Goal: Task Accomplishment & Management: Use online tool/utility

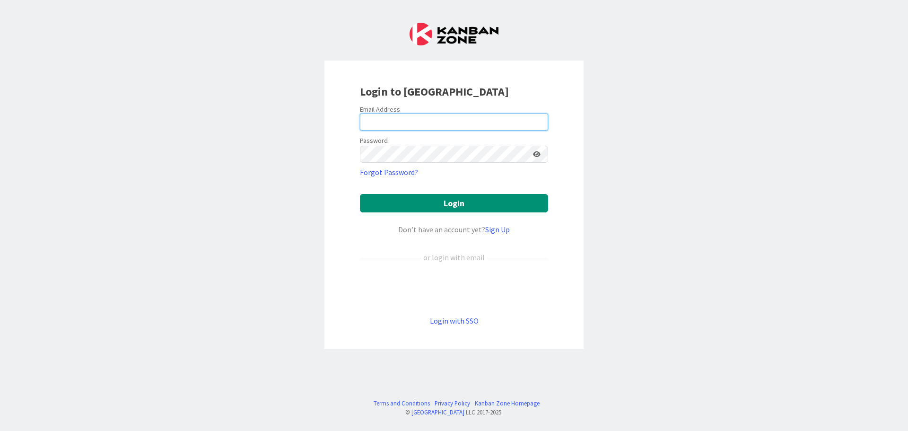
click at [377, 122] on input "email" at bounding box center [454, 121] width 188 height 17
click at [731, 124] on div "Login to [GEOGRAPHIC_DATA] Email Address Password Forgot Password? Login Don’t …" at bounding box center [454, 215] width 908 height 431
click at [388, 121] on input "email" at bounding box center [454, 121] width 188 height 17
type input "[EMAIL_ADDRESS][DOMAIN_NAME]"
click at [360, 194] on button "Login" at bounding box center [454, 203] width 188 height 18
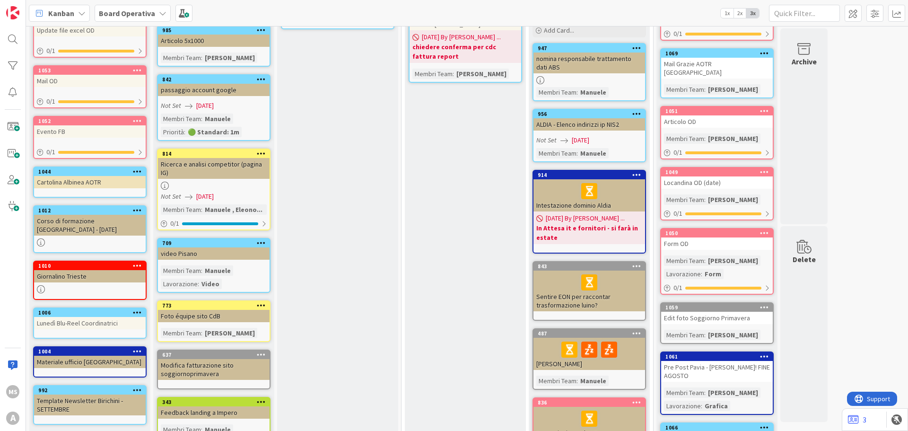
scroll to position [236, 0]
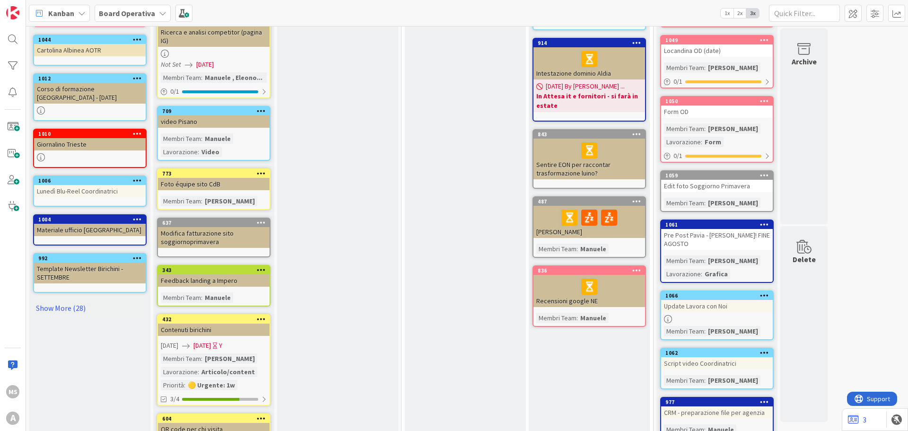
click at [75, 293] on div "Cose da fare Add Card... 1068 Caricare materiale scolastico sito 1055 Update fi…" at bounding box center [89, 167] width 121 height 723
click at [70, 306] on link "Show More (28)" at bounding box center [89, 307] width 113 height 15
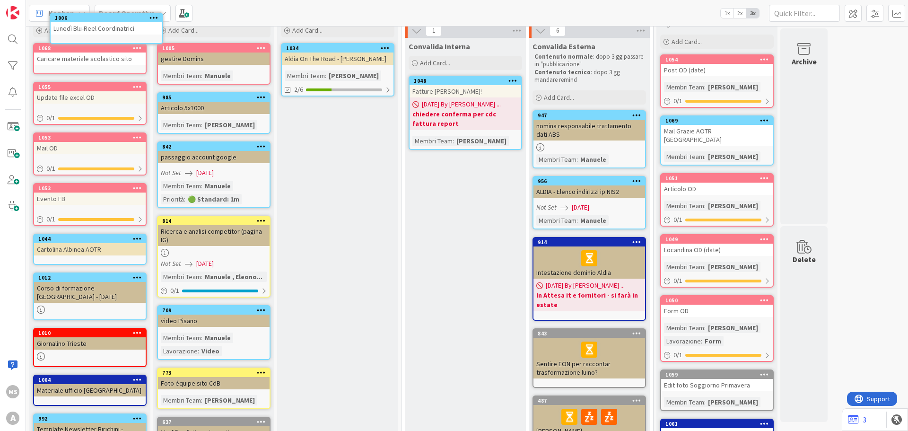
scroll to position [0, 0]
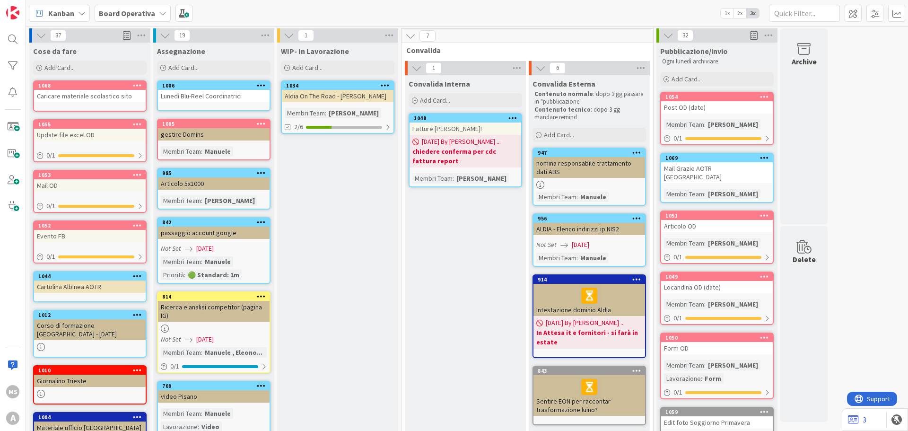
click at [217, 91] on div "Lunedì Blu-Reel Coordinatrici" at bounding box center [214, 96] width 112 height 12
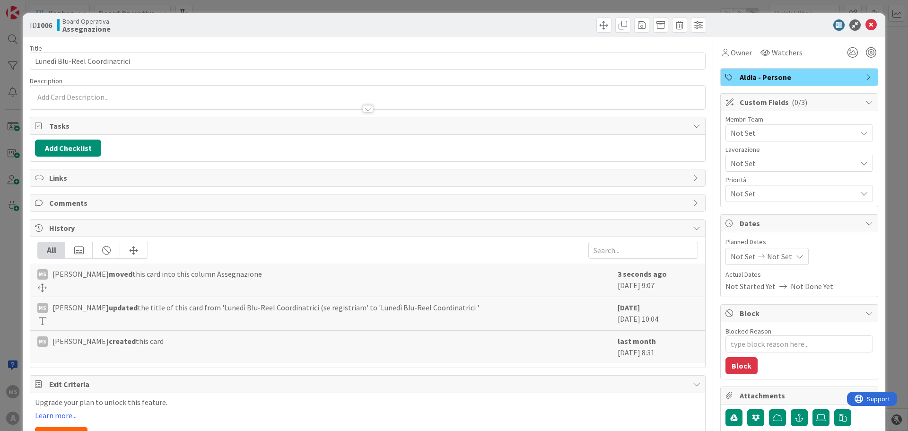
click at [766, 130] on span "Not Set" at bounding box center [793, 132] width 126 height 11
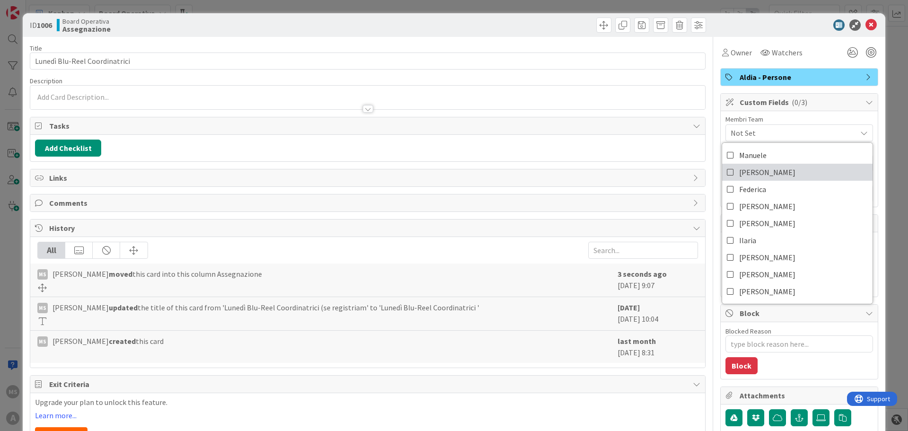
click at [756, 177] on span "[PERSON_NAME]" at bounding box center [767, 172] width 56 height 14
click at [870, 23] on div at bounding box center [794, 24] width 167 height 11
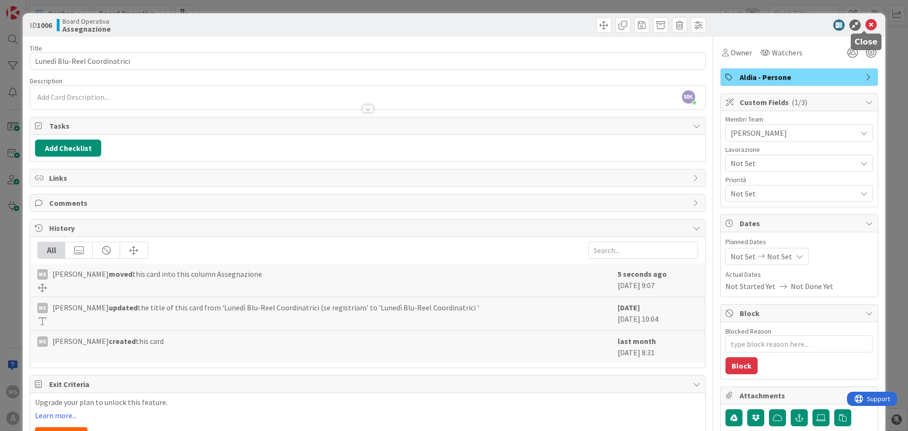
click at [869, 24] on icon at bounding box center [870, 24] width 11 height 11
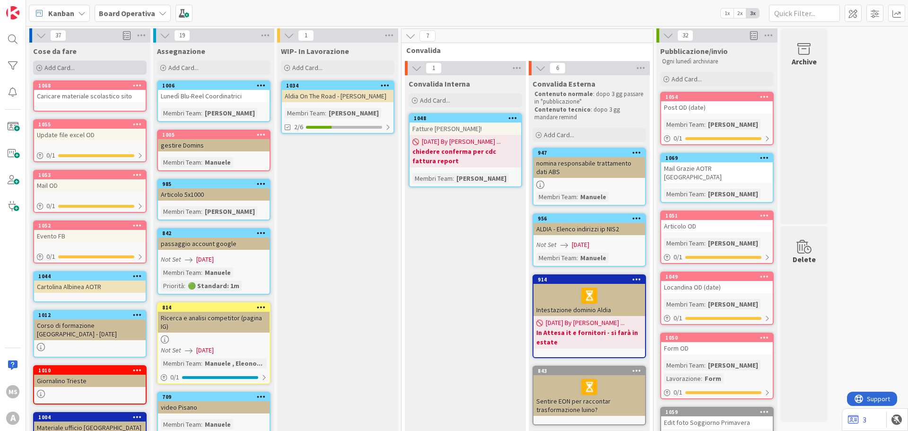
click at [80, 67] on div "Add Card..." at bounding box center [89, 68] width 113 height 14
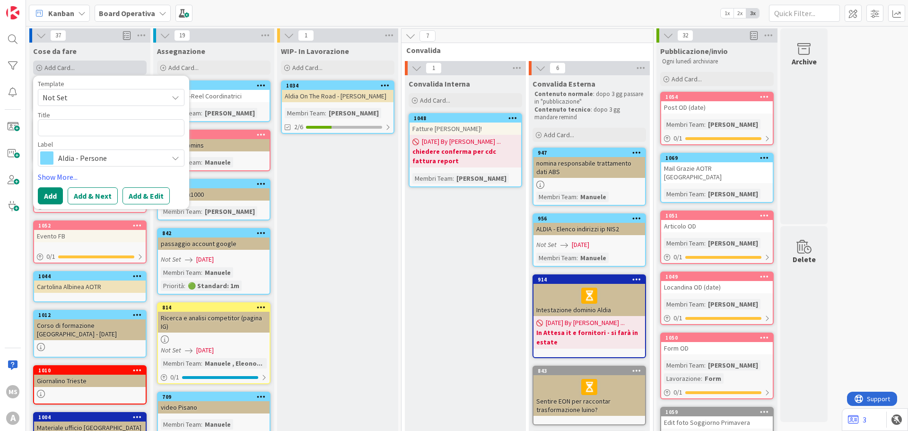
type textarea "x"
type textarea "P"
type textarea "x"
type textarea "Po"
type textarea "x"
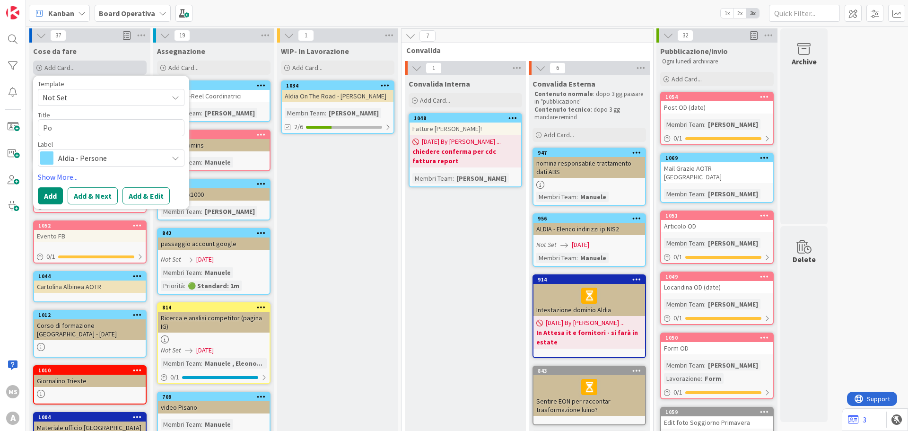
type textarea "Pos"
type textarea "x"
type textarea "Post"
type textarea "x"
type textarea "Post"
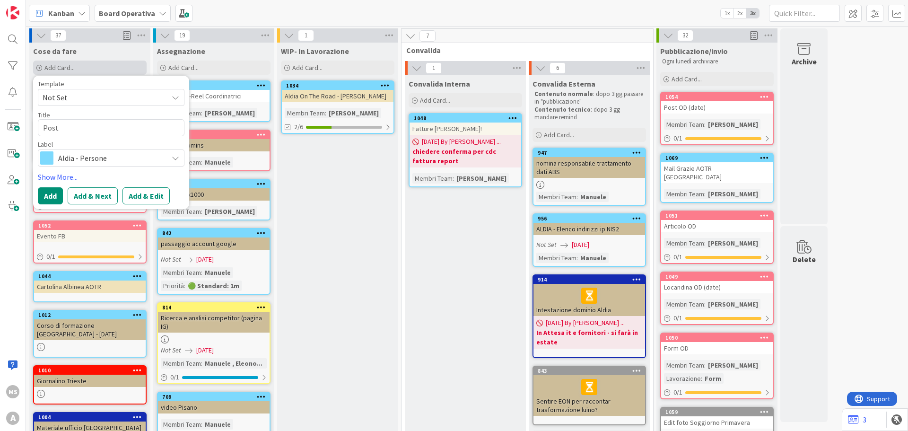
type textarea "x"
type textarea "Post A"
type textarea "x"
type textarea "Post AS"
type textarea "x"
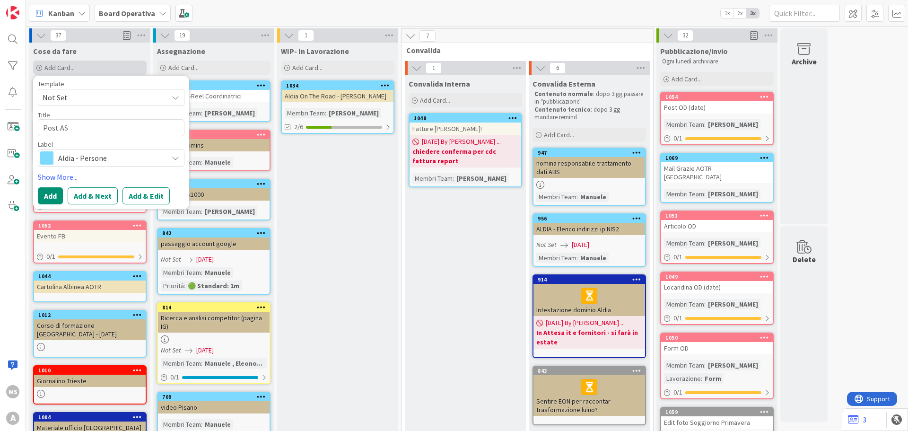
type textarea "Post ASC"
type textarea "x"
type textarea "Post ASC"
type textarea "x"
type textarea "Post ASC A"
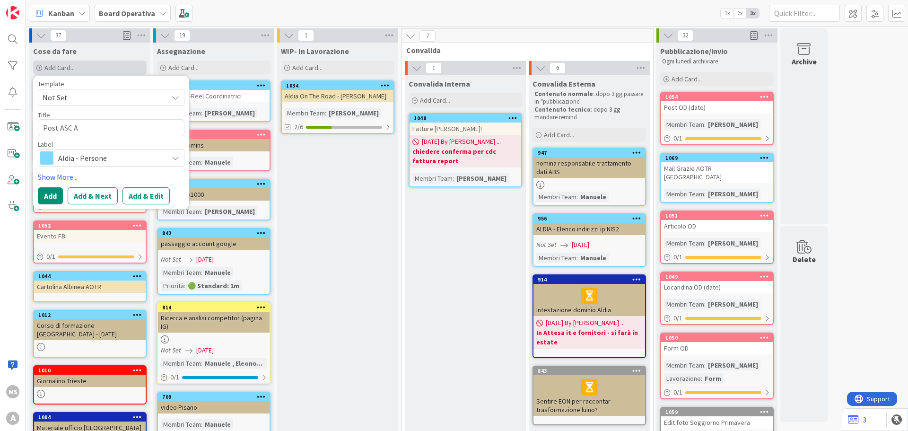
type textarea "x"
type textarea "Post ASC Am"
type textarea "x"
type textarea "Post ASC Ami"
type textarea "x"
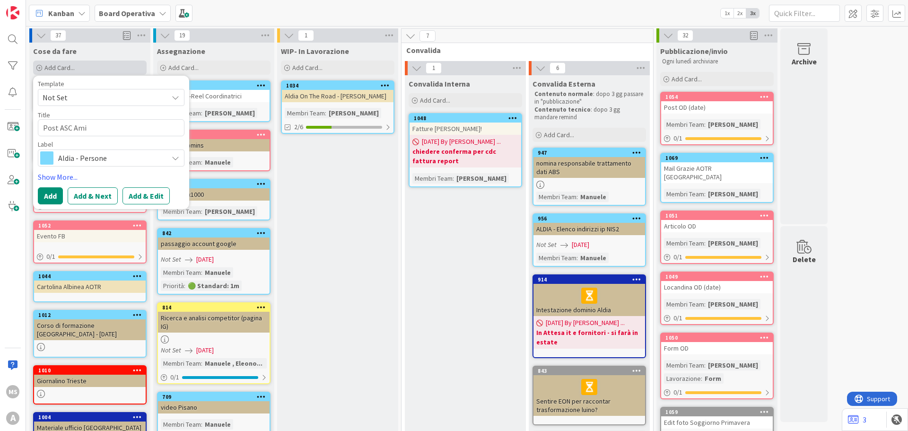
type textarea "Post ASC Amic"
type textarea "x"
type textarea "Post ASC Amici"
type textarea "x"
type textarea "Post ASC Amiciz"
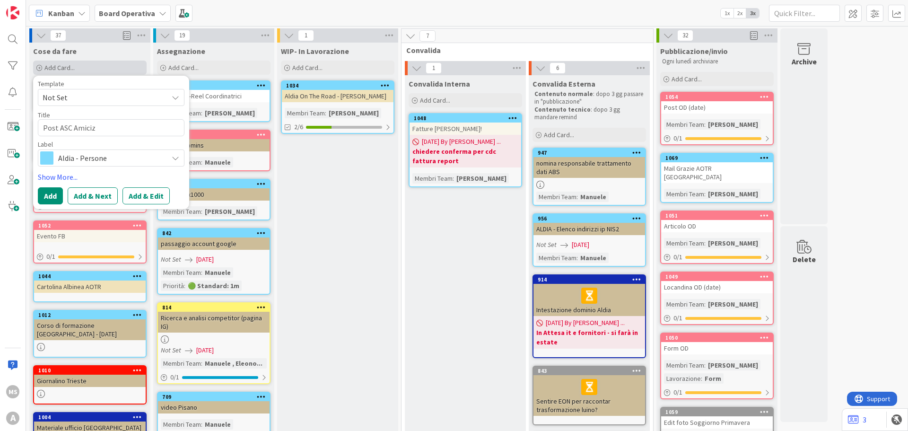
type textarea "x"
type textarea "Post ASC Amicizi"
type textarea "x"
type textarea "Post ASC Amicizia"
type textarea "x"
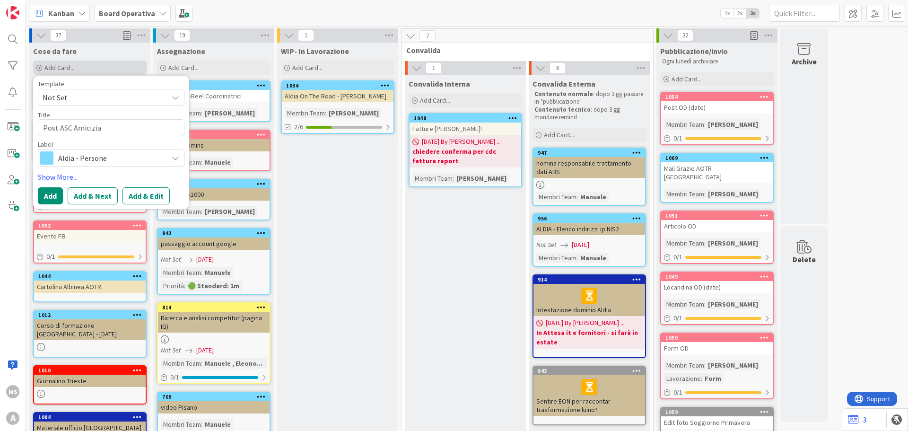
type textarea "Post ASC Amicizia"
type textarea "x"
type textarea "Post ASC Amicizia"
type textarea "x"
type textarea "Post ASC Amicizia"
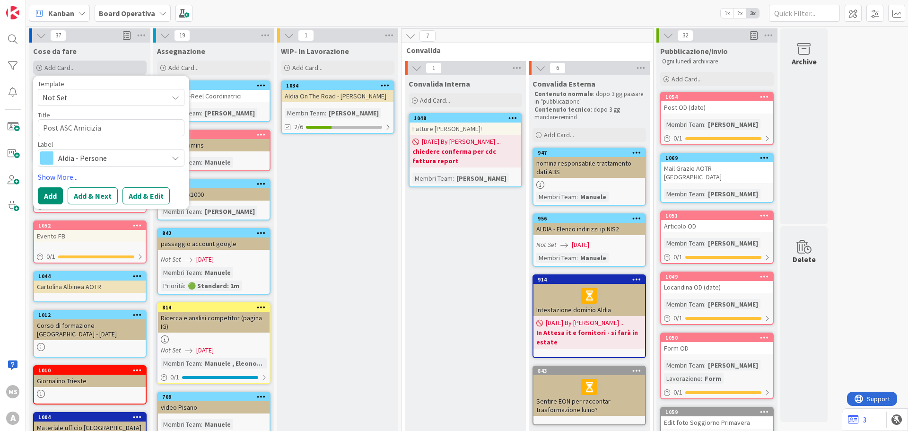
type textarea "x"
type textarea "Post ASC Amicizia -"
type textarea "x"
type textarea "Post ASC Amicizia -"
type textarea "x"
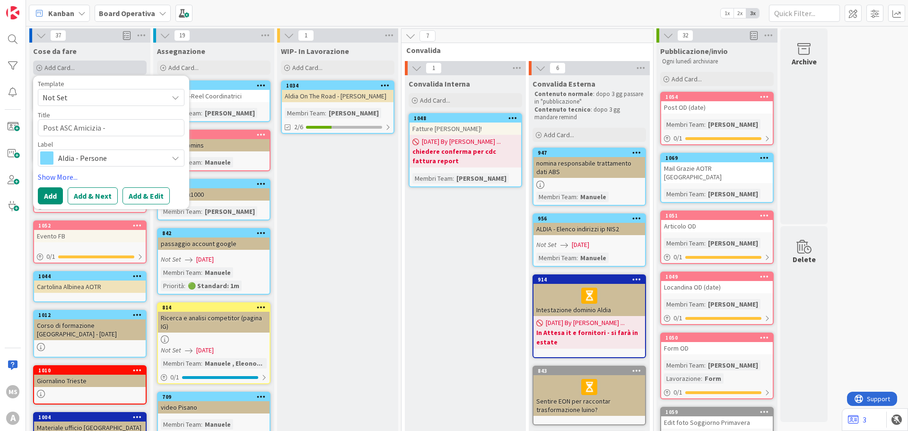
type textarea "Post ASC Amicizia - A"
type textarea "x"
type textarea "Post ASC Amicizia - Ag"
type textarea "x"
type textarea "Post ASC Amicizia - Ago"
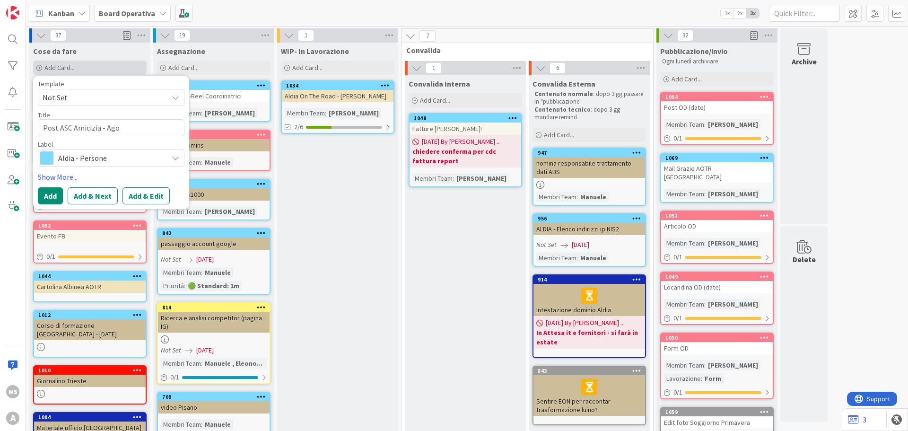
type textarea "x"
type textarea "Post ASC Amicizia - Agos"
type textarea "x"
type textarea "Post ASC Amicizia - Agost"
type textarea "x"
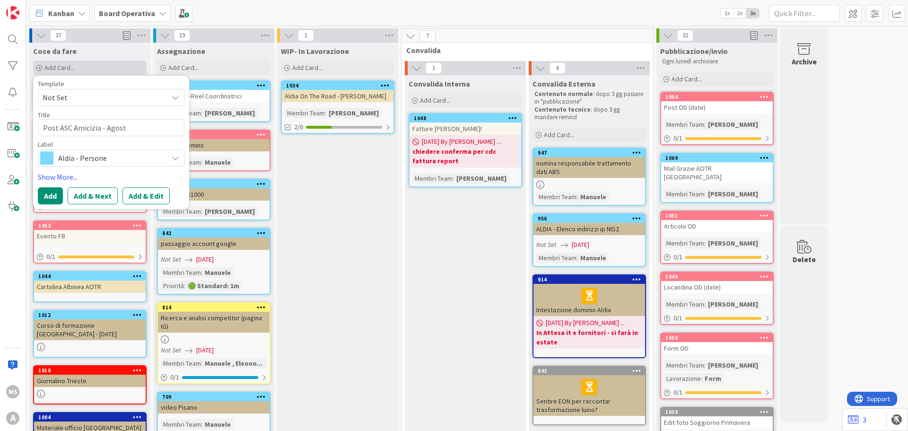
type textarea "Post ASC Amicizia - Agosto"
type textarea "x"
type textarea "Post ASC Amicizia - Agosto"
type textarea "x"
type textarea "Post ASC Amicizia - Agosto"
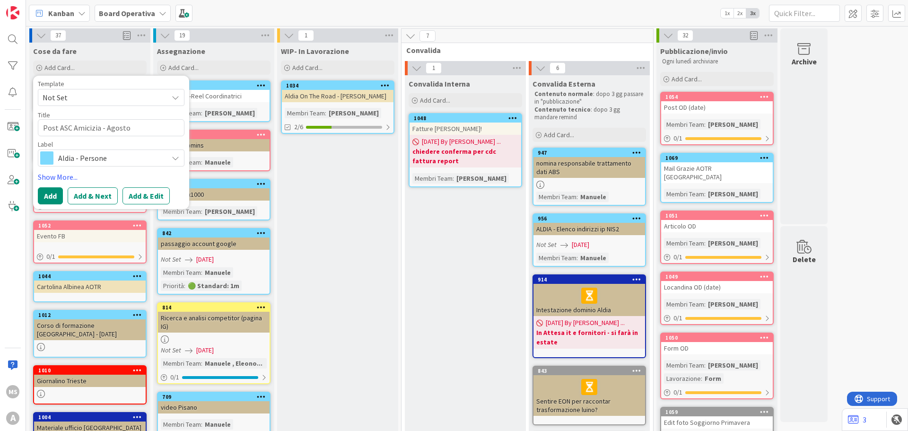
click at [102, 123] on textarea "Post ASC Amicizia - Agosto" at bounding box center [111, 127] width 147 height 17
click at [107, 124] on textarea "Post ASC Amicizia - Agosto" at bounding box center [111, 127] width 147 height 17
type textarea "x"
type textarea "Post ASC Amicizia -Agosto"
type textarea "x"
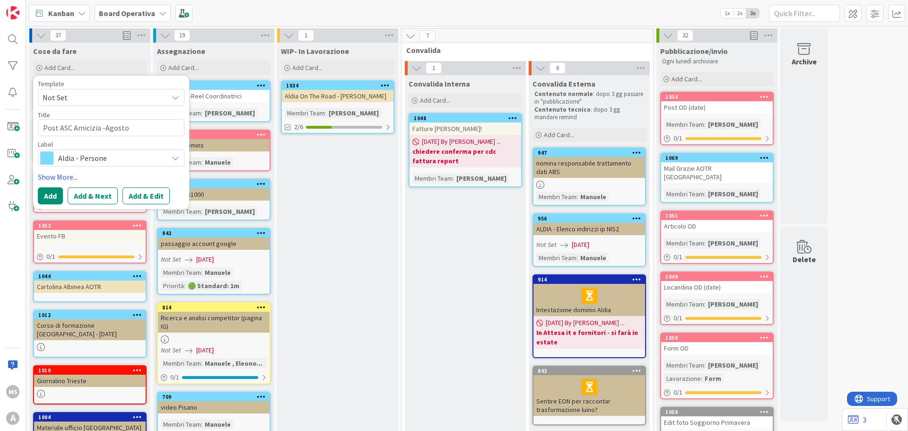
type textarea "Post ASC Amicizia Agosto"
type textarea "x"
type textarea "Post ASC Amicizia (Agosto"
type textarea "x"
type textarea "Post ASC Amicizia (Agosto)"
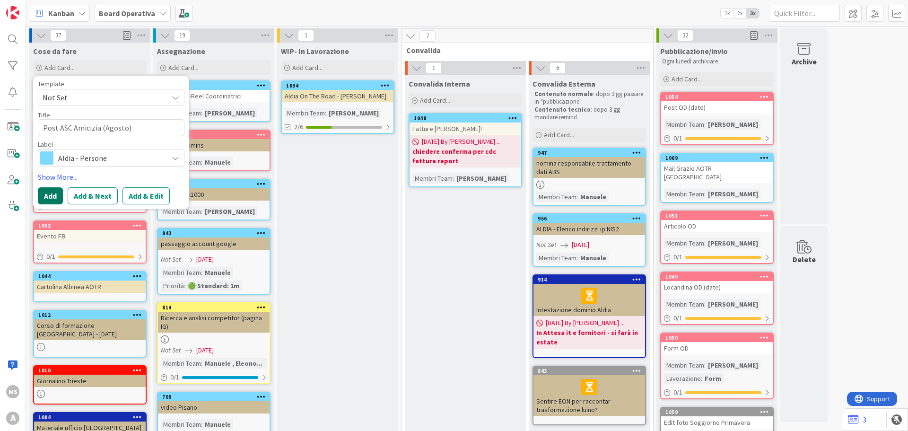
click at [45, 200] on button "Add" at bounding box center [50, 195] width 25 height 17
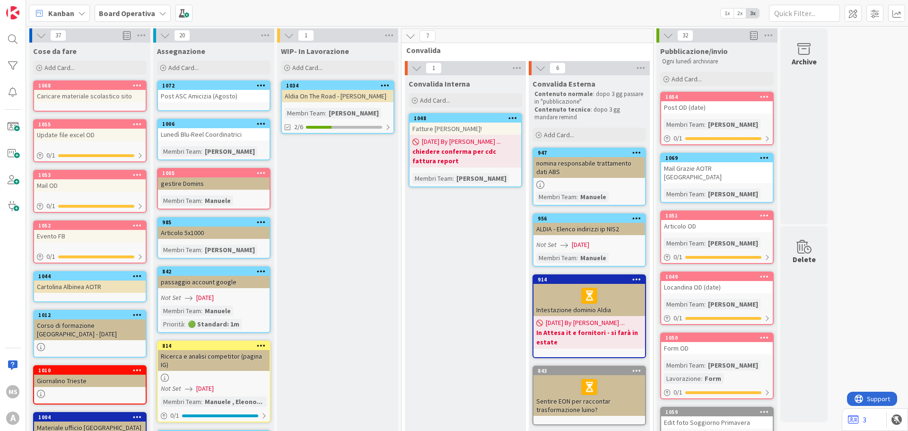
click at [206, 96] on div "Post ASC Amicizia (Agosto)" at bounding box center [214, 96] width 112 height 12
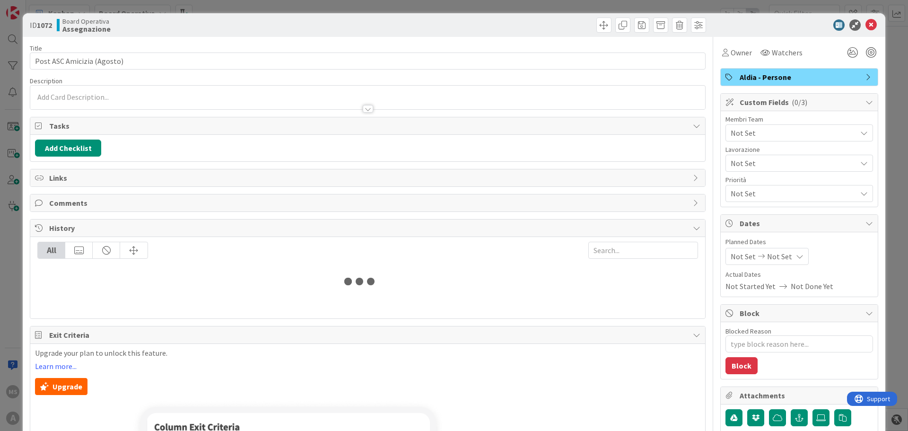
click at [742, 126] on div "Not Set" at bounding box center [798, 132] width 147 height 17
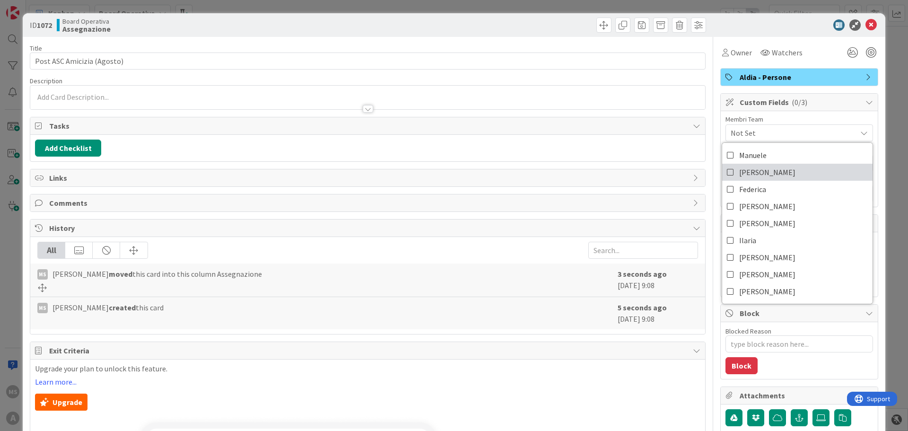
click at [739, 170] on span "[PERSON_NAME]" at bounding box center [767, 172] width 56 height 14
click at [864, 18] on div "ID 1072 Board Operativa Assegnazione" at bounding box center [454, 25] width 862 height 24
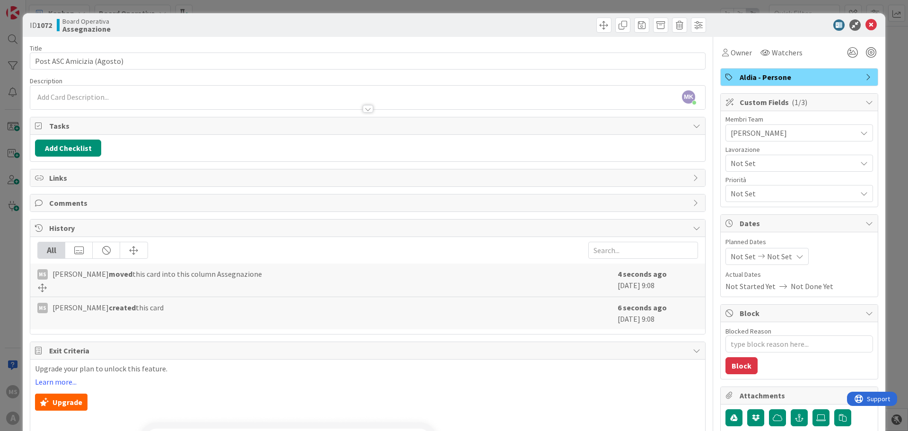
click at [866, 23] on icon at bounding box center [870, 24] width 11 height 11
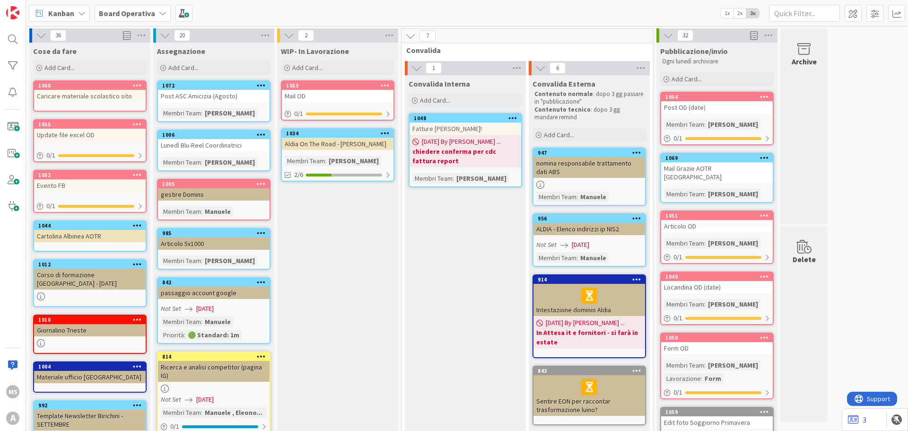
click at [349, 100] on div "Mail OD" at bounding box center [338, 96] width 112 height 12
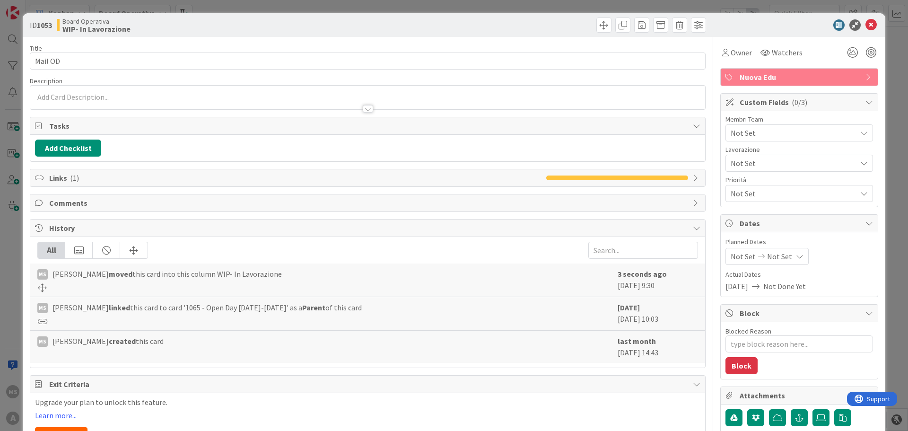
click at [730, 136] on span "Not Set" at bounding box center [793, 132] width 126 height 11
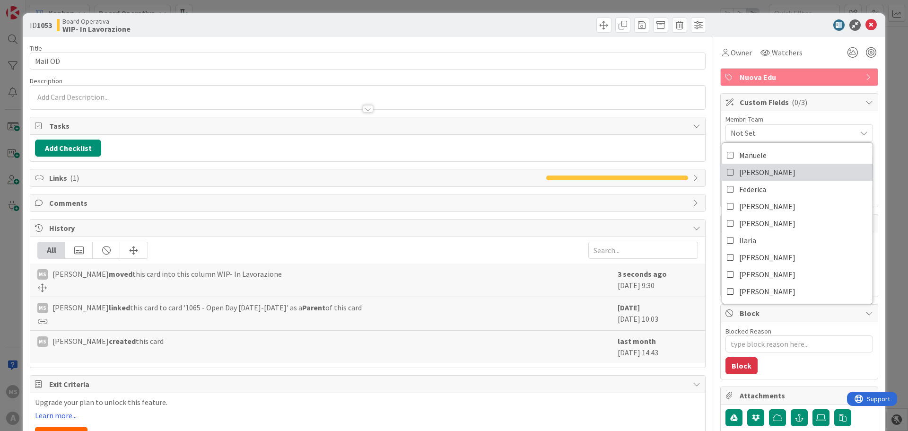
click at [739, 171] on span "[PERSON_NAME]" at bounding box center [767, 172] width 56 height 14
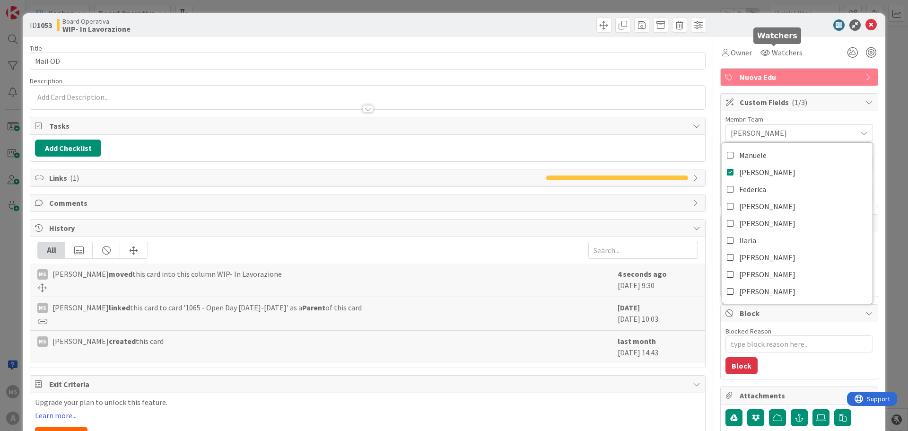
type textarea "x"
click at [865, 26] on icon at bounding box center [870, 24] width 11 height 11
